Goal: Find specific page/section: Find specific page/section

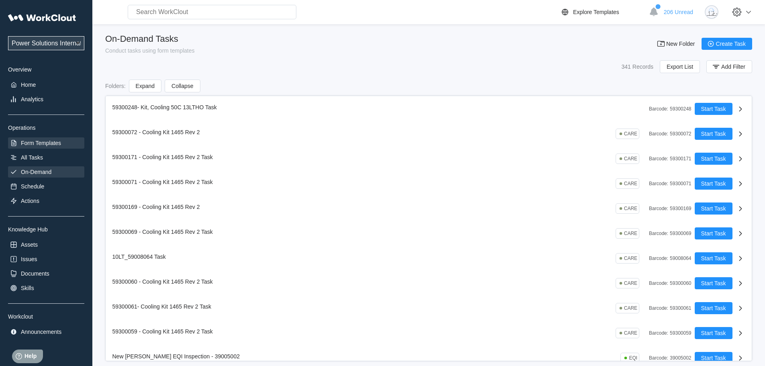
click at [42, 141] on div "Form Templates" at bounding box center [41, 143] width 40 height 6
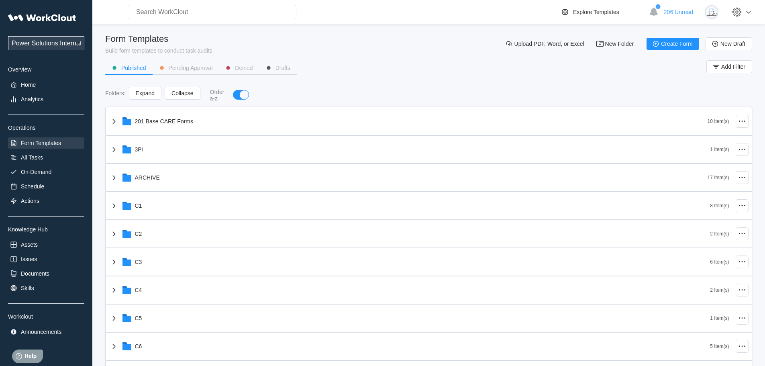
click at [178, 8] on input "text" at bounding box center [212, 12] width 169 height 14
type input "25502"
drag, startPoint x: 179, startPoint y: 15, endPoint x: 93, endPoint y: 14, distance: 86.7
click at [93, 14] on div "25502 Uh oh! We couldn’t find anything that matched "25502". Try searching for …" at bounding box center [428, 12] width 672 height 24
click at [31, 155] on div "All Tasks" at bounding box center [32, 157] width 22 height 6
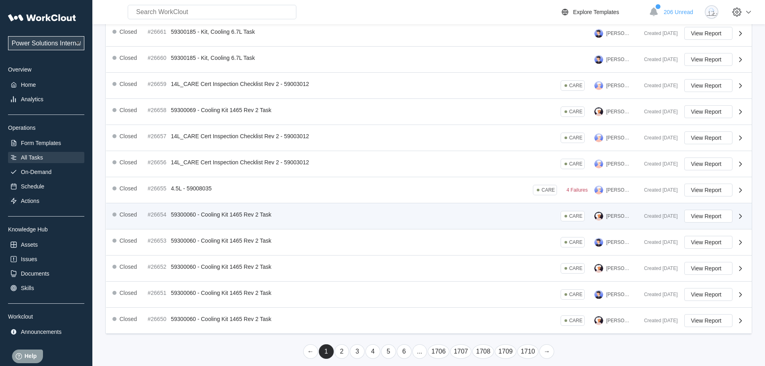
scroll to position [146, 0]
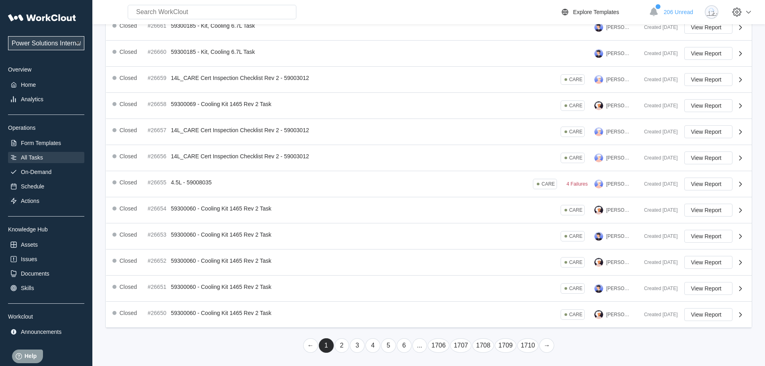
click at [401, 340] on link "6" at bounding box center [404, 345] width 15 height 14
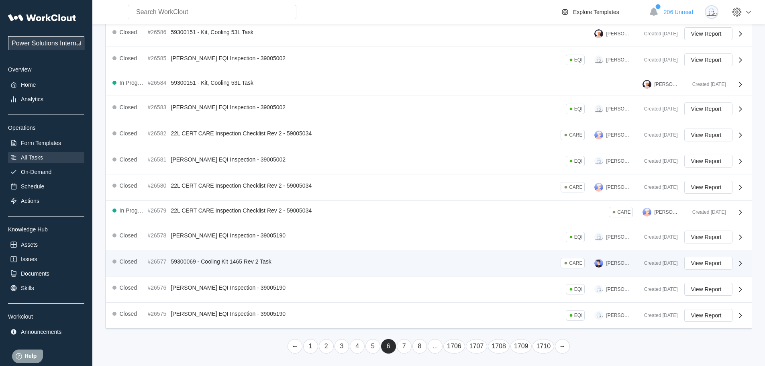
scroll to position [142, 0]
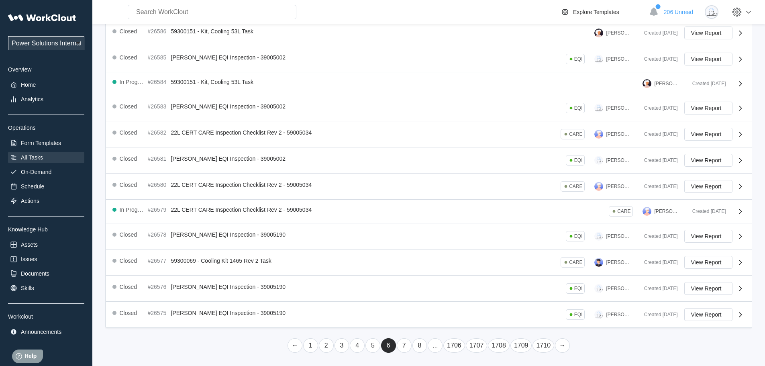
click at [433, 349] on link "..." at bounding box center [434, 345] width 15 height 14
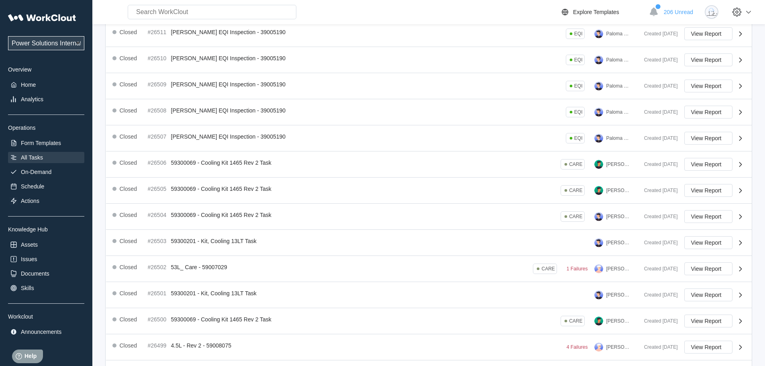
scroll to position [148, 0]
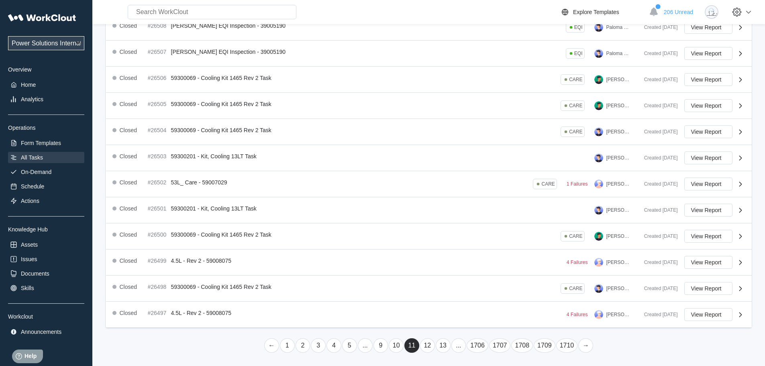
click at [454, 343] on link "..." at bounding box center [458, 345] width 15 height 14
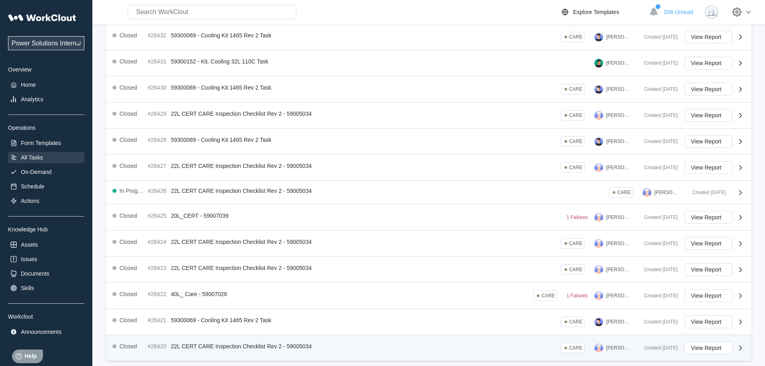
scroll to position [146, 0]
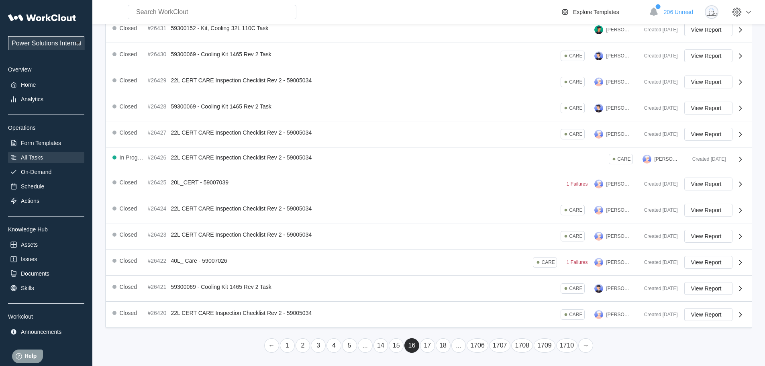
click at [464, 342] on link "..." at bounding box center [458, 345] width 15 height 14
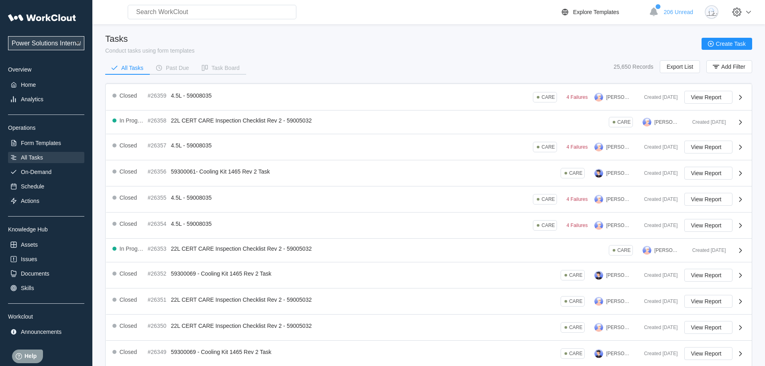
scroll to position [143, 0]
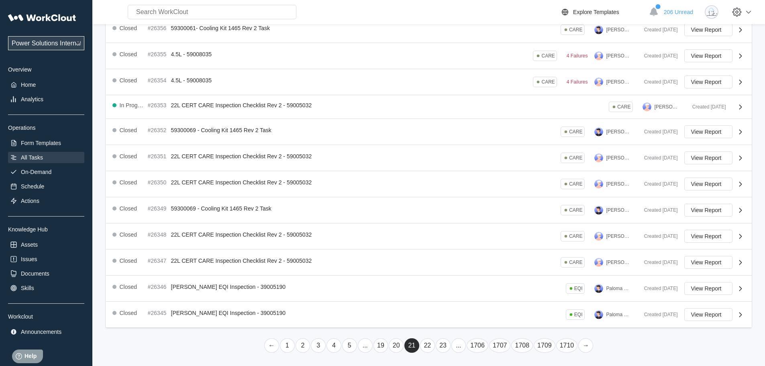
click at [463, 340] on link "..." at bounding box center [458, 345] width 15 height 14
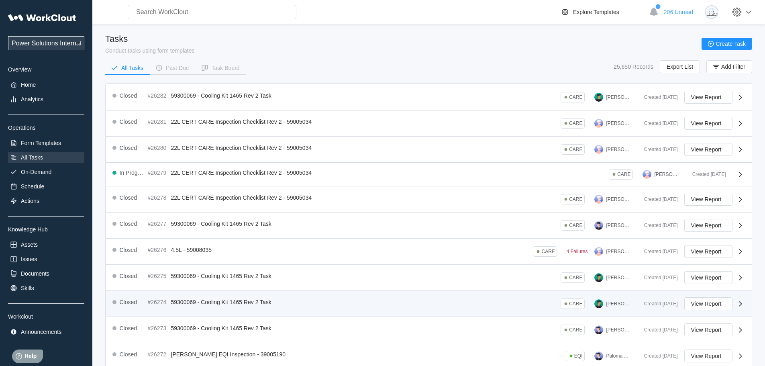
scroll to position [146, 0]
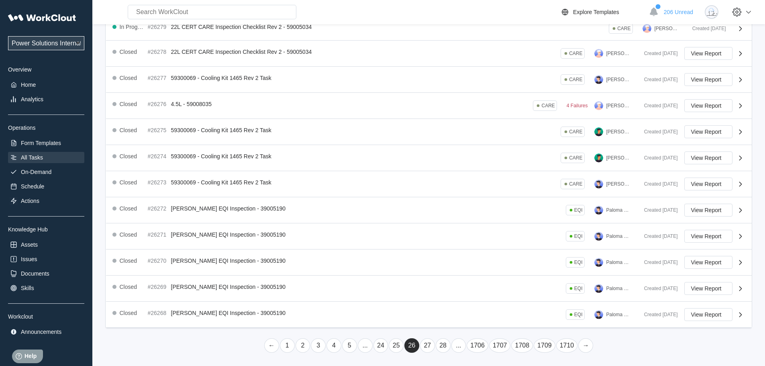
click at [458, 348] on link "..." at bounding box center [458, 345] width 15 height 14
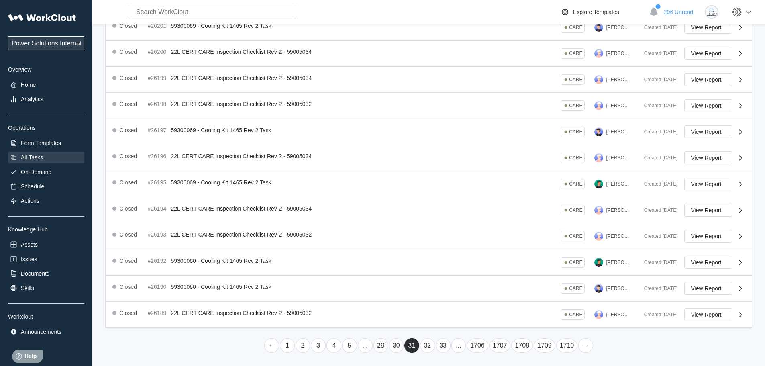
click at [461, 347] on link "..." at bounding box center [458, 345] width 15 height 14
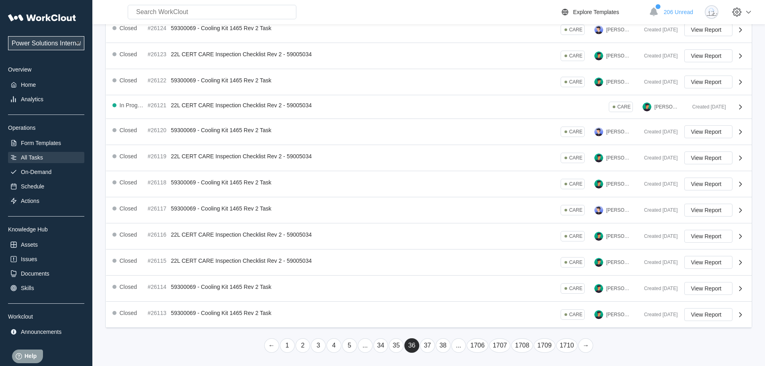
click at [462, 346] on link "..." at bounding box center [458, 345] width 15 height 14
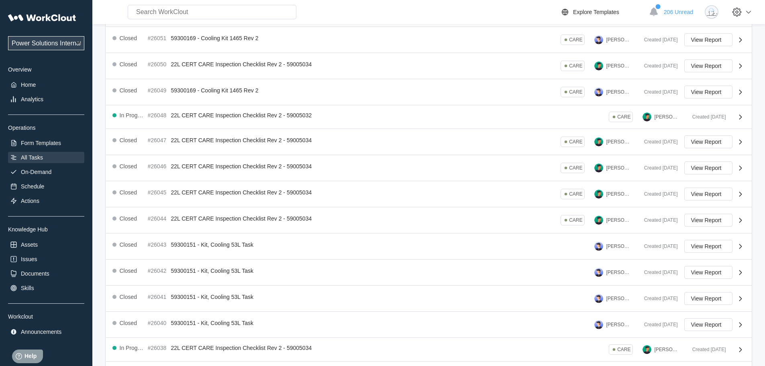
scroll to position [143, 0]
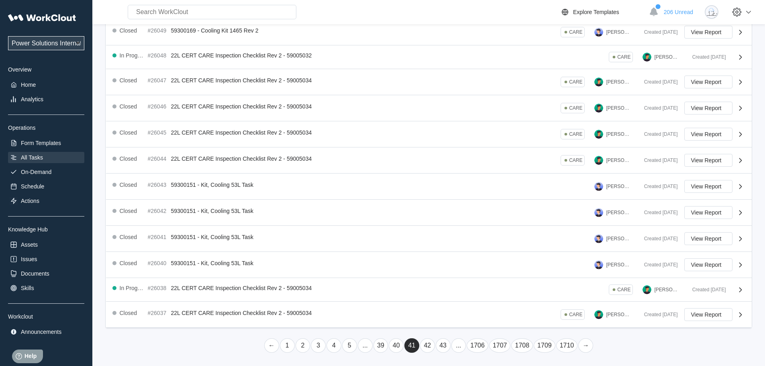
click at [462, 346] on link "..." at bounding box center [458, 345] width 15 height 14
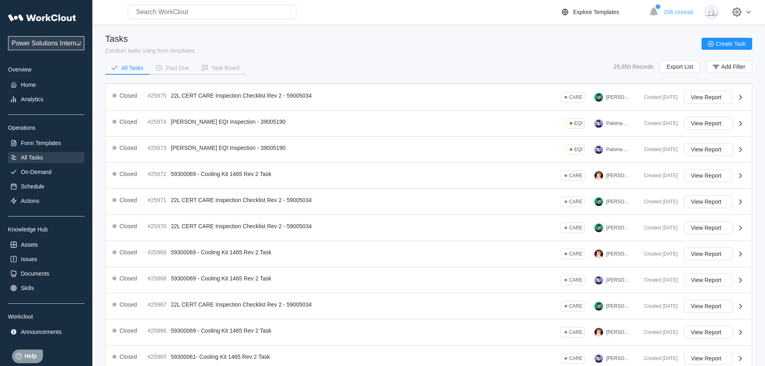
scroll to position [148, 0]
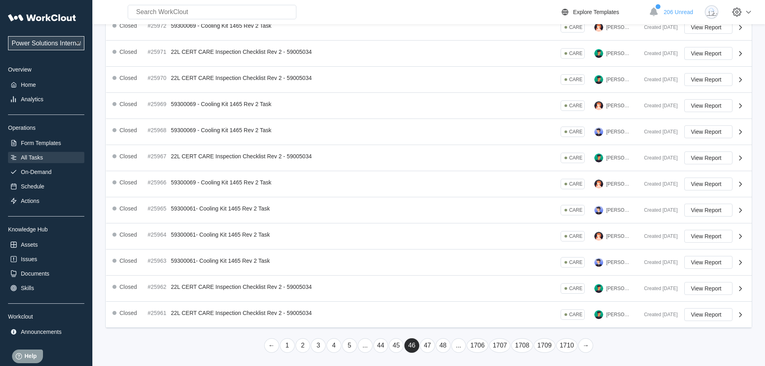
click at [462, 346] on link "..." at bounding box center [458, 345] width 15 height 14
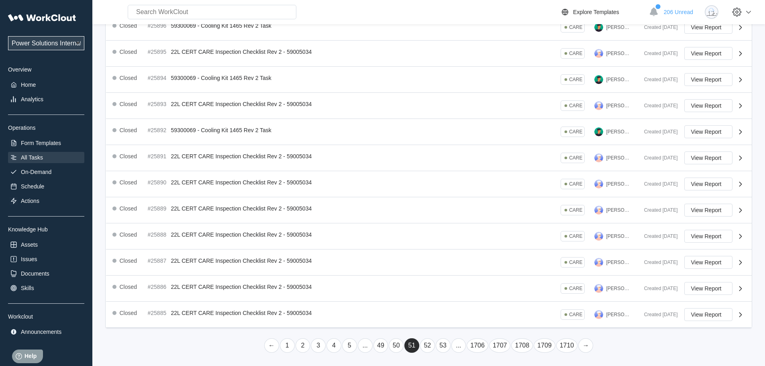
click at [462, 346] on link "..." at bounding box center [458, 345] width 15 height 14
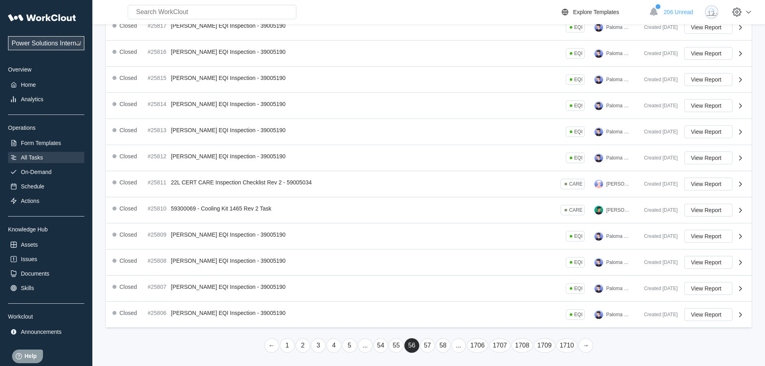
click at [461, 346] on link "..." at bounding box center [458, 345] width 15 height 14
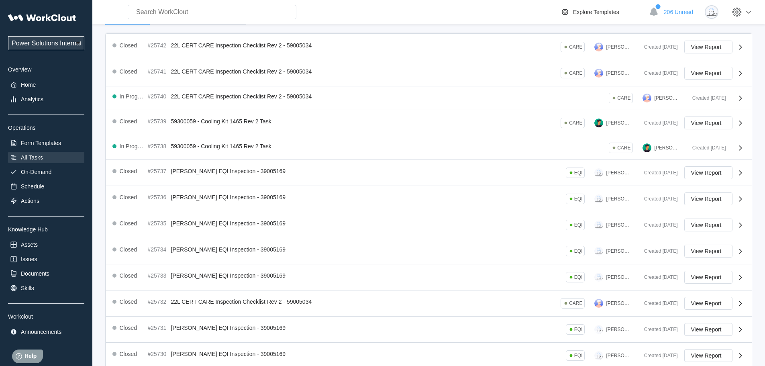
scroll to position [141, 0]
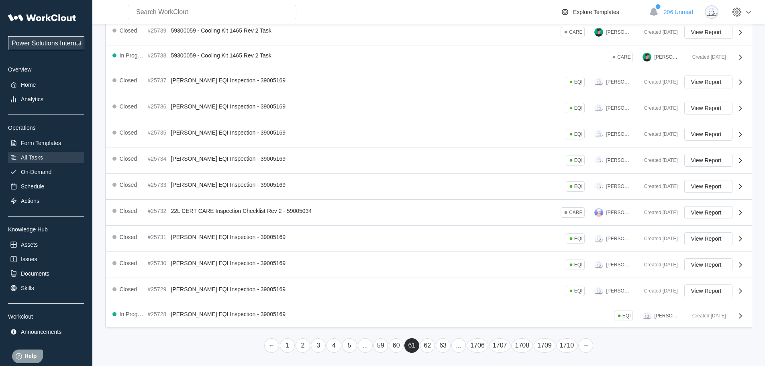
click at [461, 344] on link "..." at bounding box center [458, 345] width 15 height 14
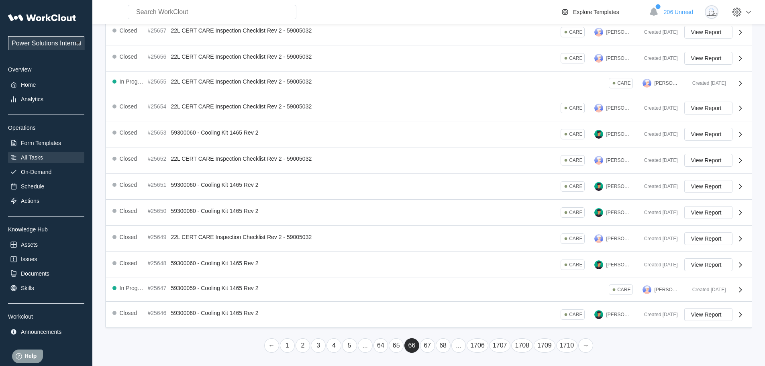
click at [461, 344] on link "..." at bounding box center [458, 345] width 15 height 14
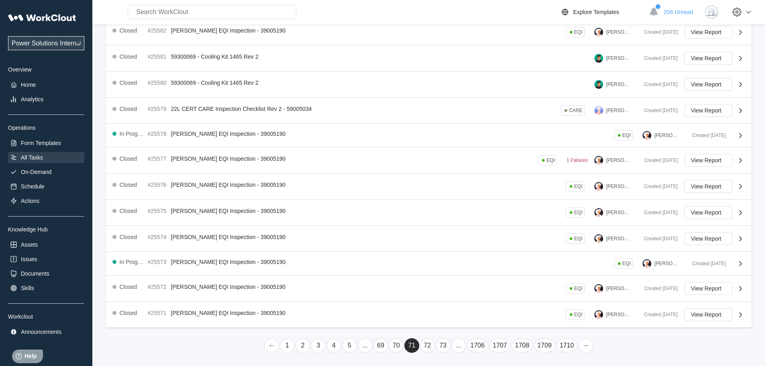
click at [431, 345] on link "72" at bounding box center [427, 345] width 15 height 14
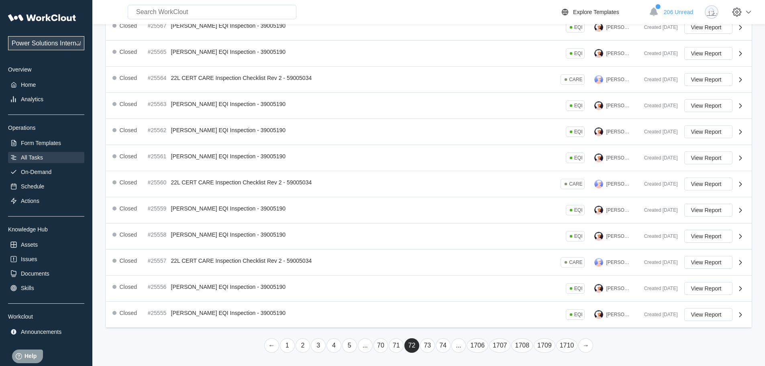
click at [431, 345] on link "73" at bounding box center [427, 345] width 15 height 14
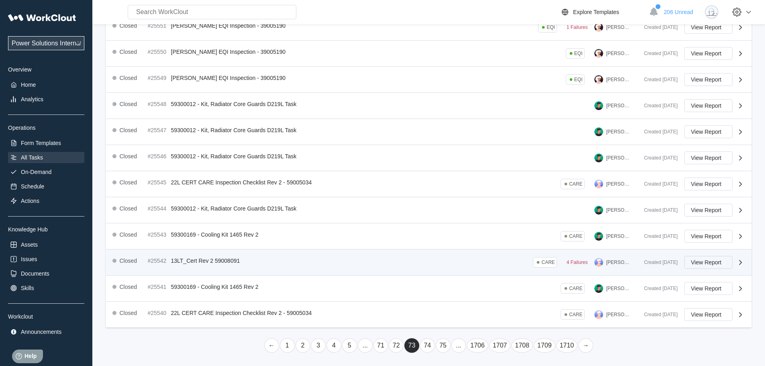
click at [710, 262] on span "View Report" at bounding box center [706, 262] width 31 height 6
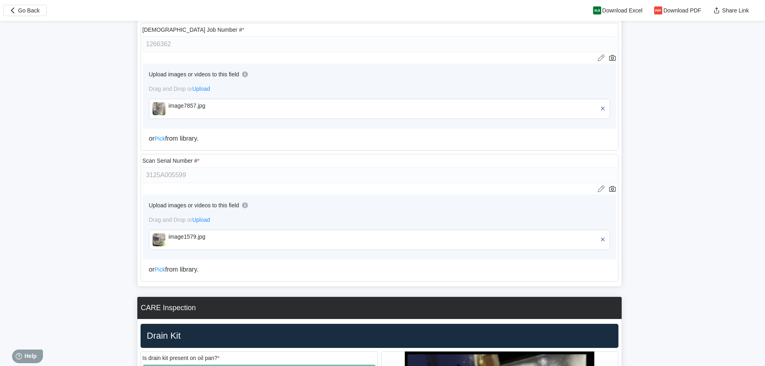
click at [177, 102] on div "image7857.jpg" at bounding box center [215, 105] width 92 height 6
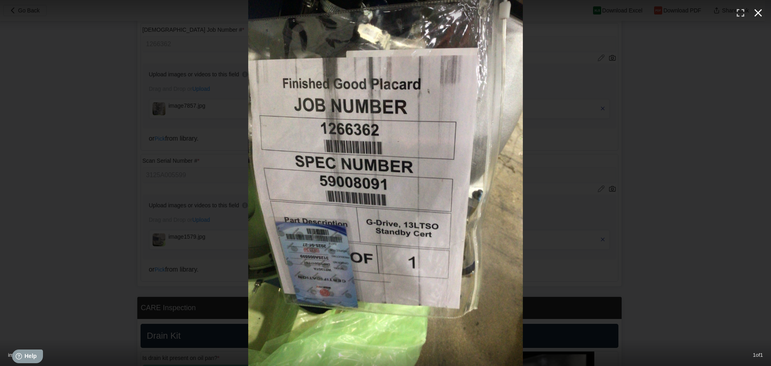
click at [753, 11] on icon "button" at bounding box center [757, 12] width 13 height 13
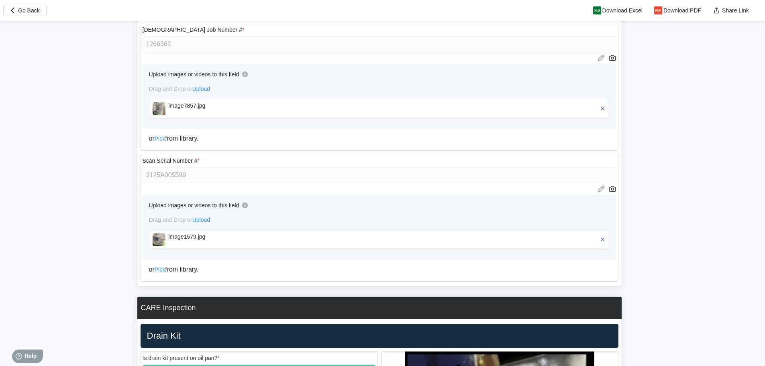
click at [224, 244] on div "image1579.jpg" at bounding box center [215, 239] width 92 height 13
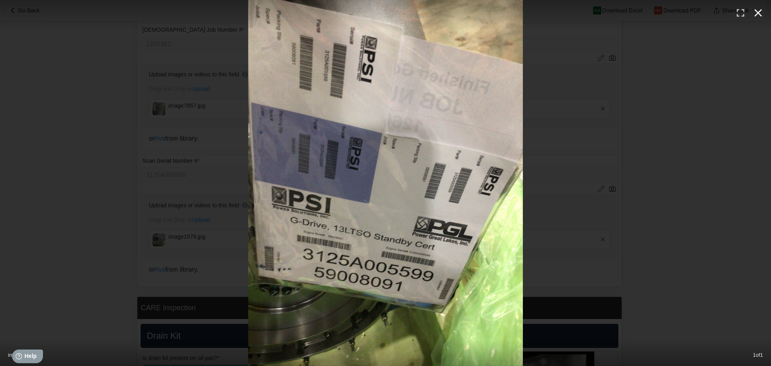
click at [760, 15] on icon "button" at bounding box center [758, 13] width 8 height 8
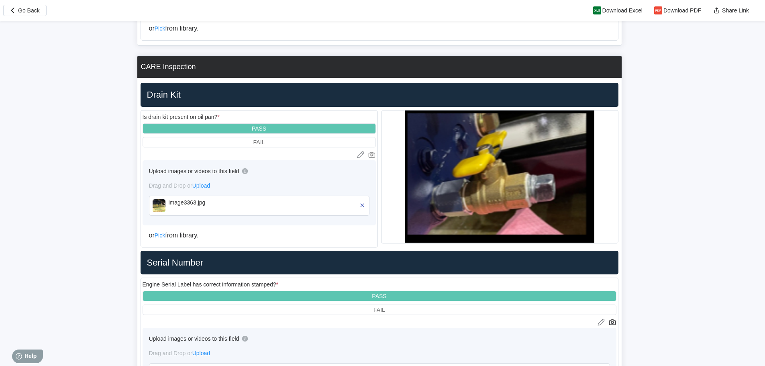
click at [193, 209] on div "image3363.jpg" at bounding box center [215, 205] width 92 height 13
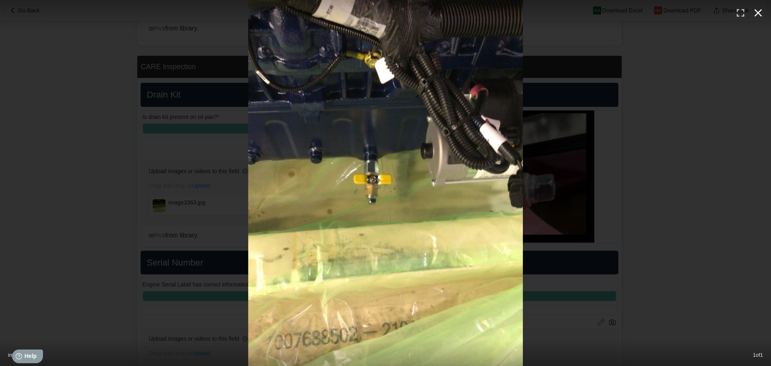
click at [754, 10] on icon "button" at bounding box center [757, 12] width 13 height 13
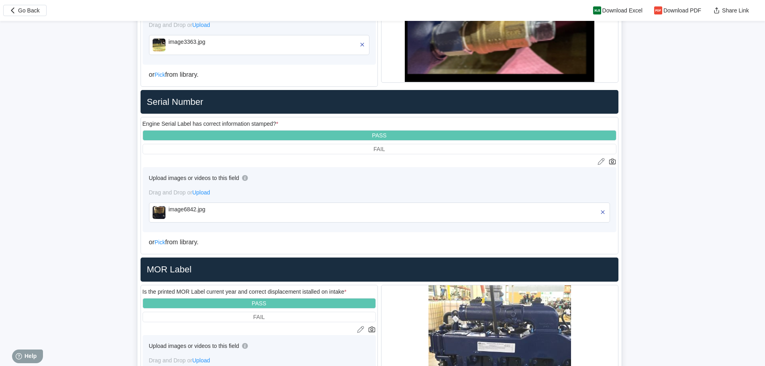
click at [198, 220] on div "image6842.jpg" at bounding box center [379, 212] width 461 height 20
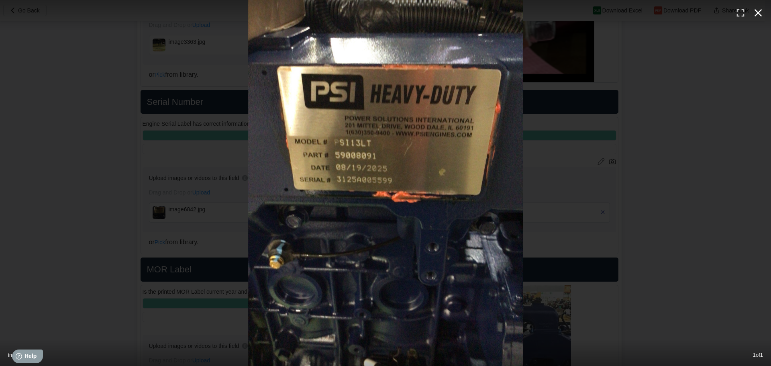
click at [757, 10] on icon "button" at bounding box center [757, 12] width 13 height 13
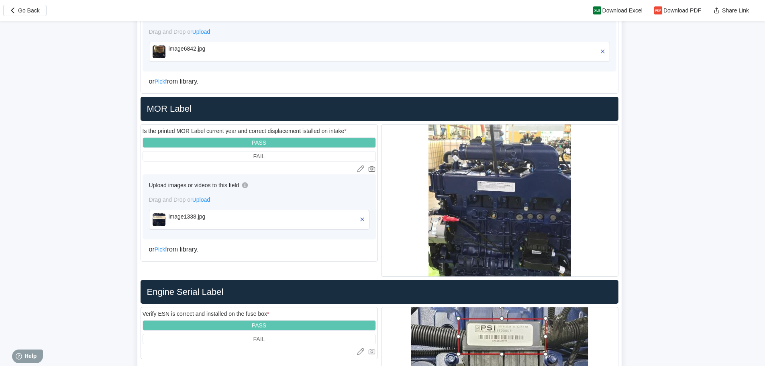
click at [187, 224] on div "image1338.jpg" at bounding box center [215, 219] width 92 height 13
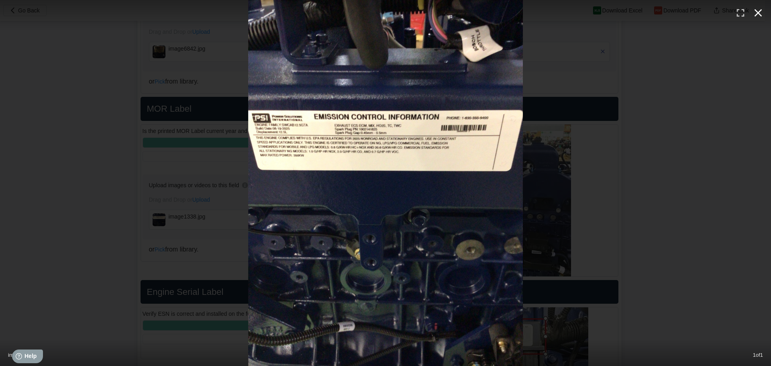
click at [754, 12] on icon "button" at bounding box center [757, 12] width 13 height 13
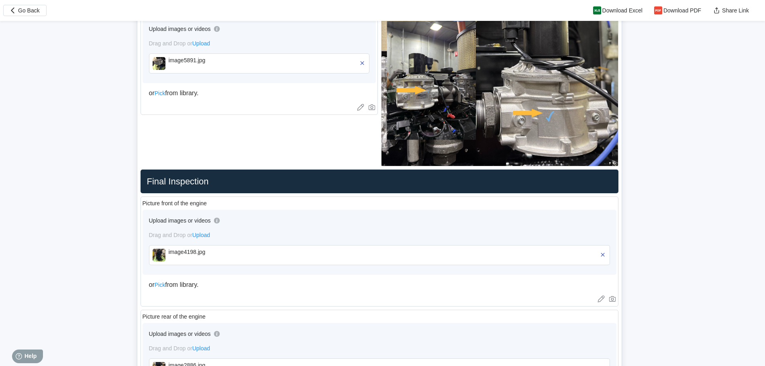
scroll to position [2248, 0]
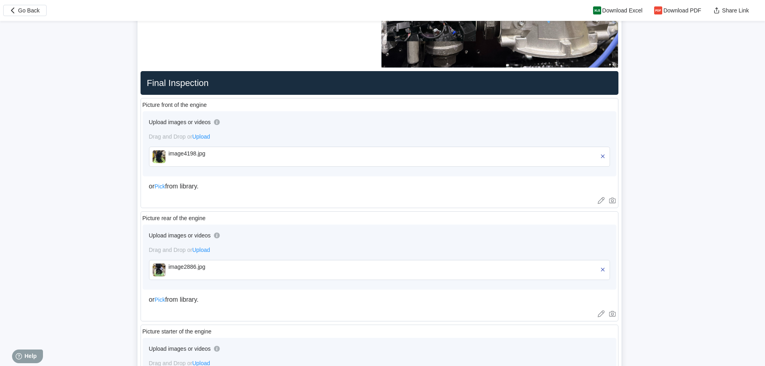
click at [196, 155] on div "image4198.jpg" at bounding box center [215, 153] width 92 height 6
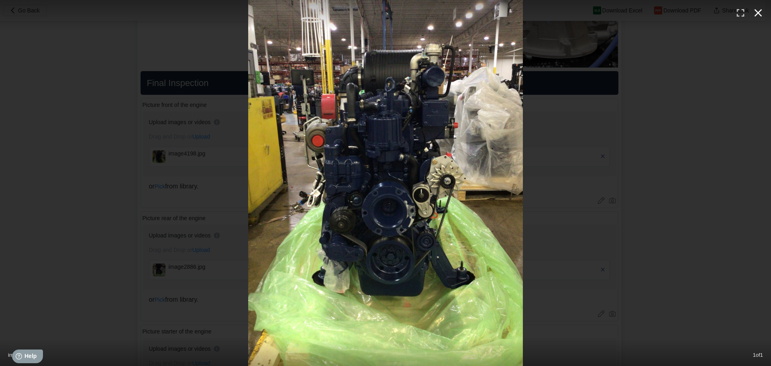
click at [757, 14] on icon "button" at bounding box center [758, 13] width 8 height 8
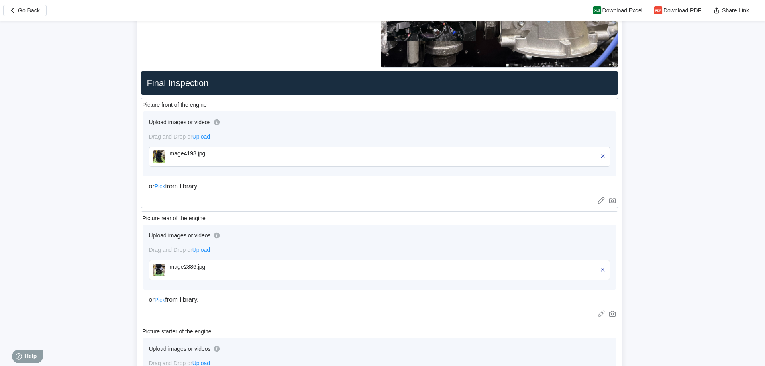
click at [224, 274] on div "image2886.jpg" at bounding box center [215, 269] width 92 height 13
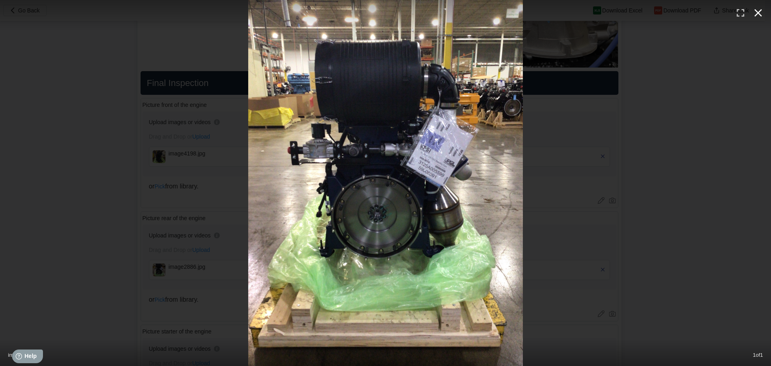
click at [761, 16] on icon "button" at bounding box center [757, 12] width 13 height 13
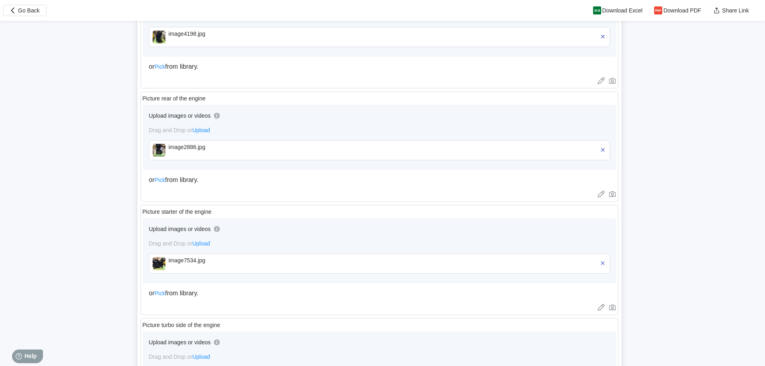
scroll to position [2368, 0]
click at [243, 266] on div "image7534.jpg" at bounding box center [215, 262] width 92 height 13
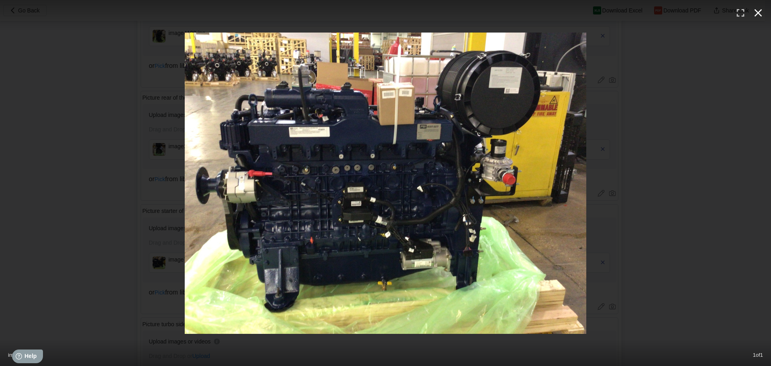
click at [757, 13] on icon "button" at bounding box center [758, 13] width 8 height 8
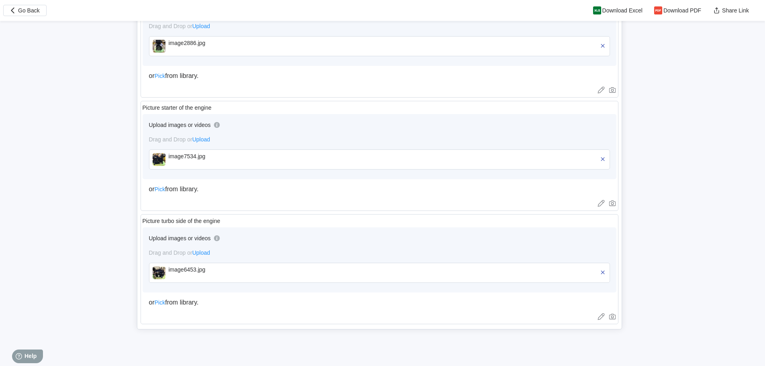
scroll to position [2477, 0]
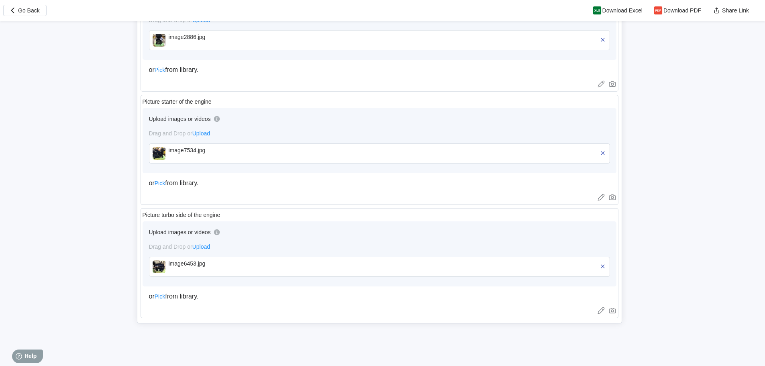
click at [248, 270] on div "image6453.jpg" at bounding box center [215, 266] width 92 height 13
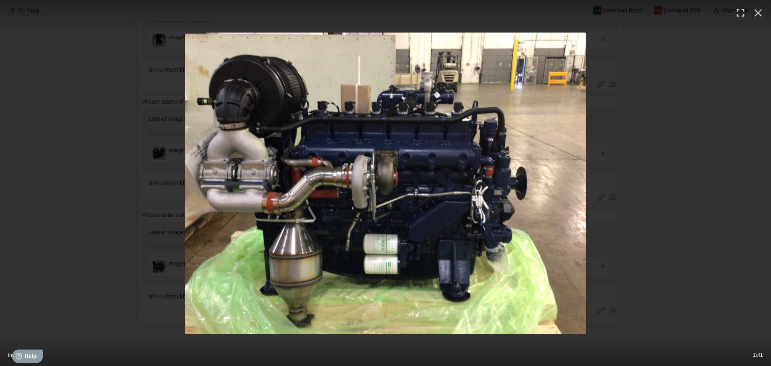
click at [755, 11] on icon "button" at bounding box center [757, 12] width 13 height 13
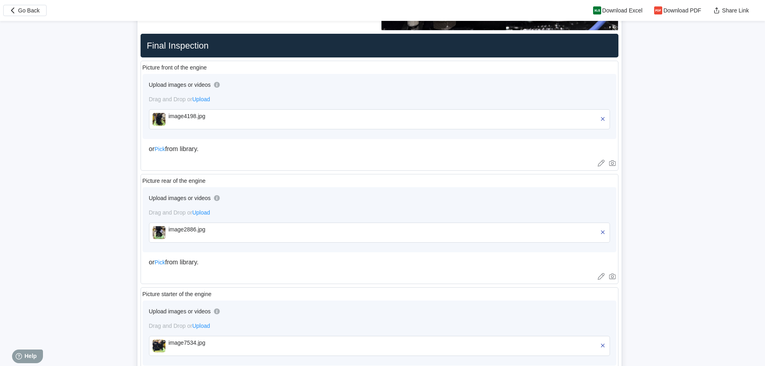
scroll to position [2236, 0]
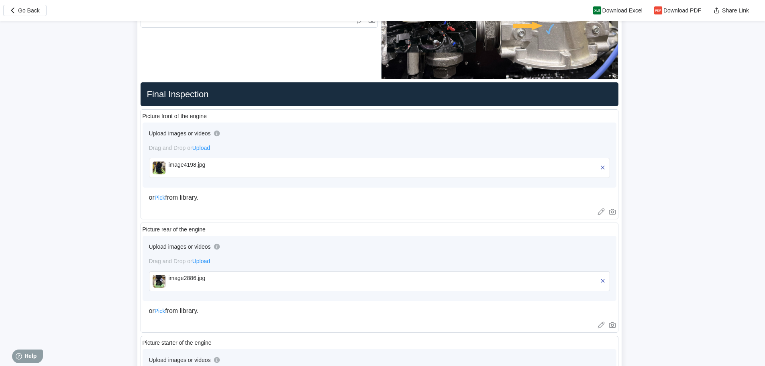
click at [249, 166] on div "image4198.jpg" at bounding box center [215, 164] width 92 height 6
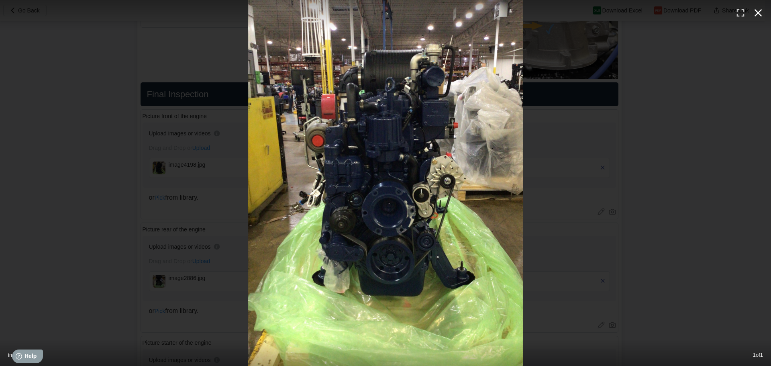
click at [756, 11] on icon "button" at bounding box center [758, 13] width 8 height 8
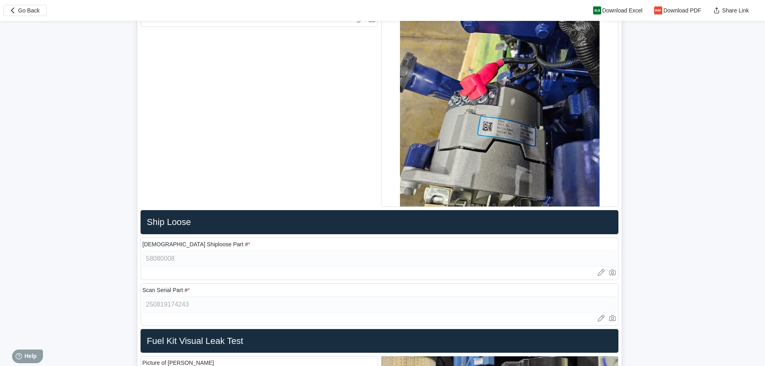
scroll to position [1795, 0]
